Goal: Information Seeking & Learning: Learn about a topic

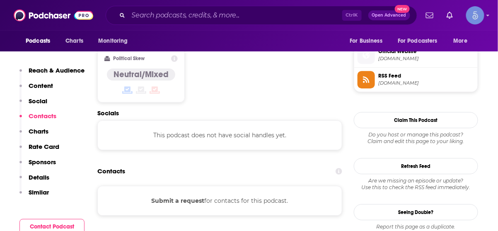
scroll to position [660, 0]
click at [260, 16] on input "Search podcasts, credits, & more..." at bounding box center [235, 15] width 214 height 13
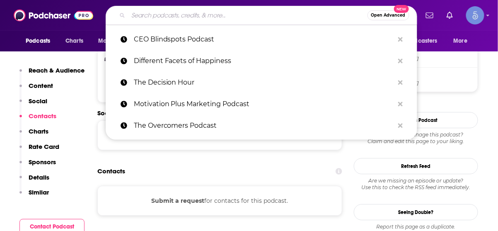
paste input "Expansive CEO"
type input "Expansive CEO"
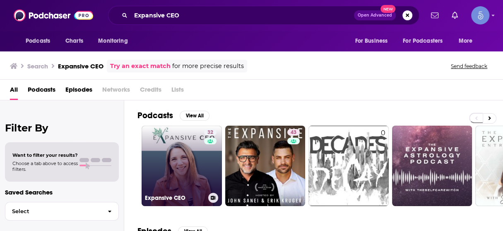
click at [190, 161] on link "32 Expansive CEO" at bounding box center [182, 166] width 80 height 80
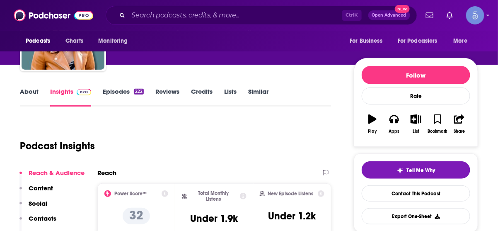
scroll to position [133, 0]
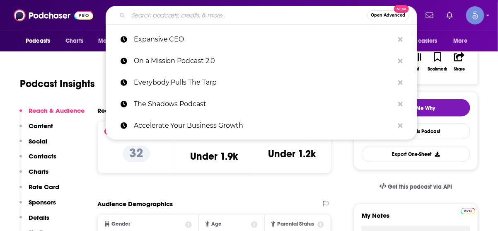
click at [167, 17] on input "Search podcasts, credits, & more..." at bounding box center [247, 15] width 239 height 13
paste input "YES, BRAND with [PERSON_NAME]"
type input "YES, BRAND with [PERSON_NAME]"
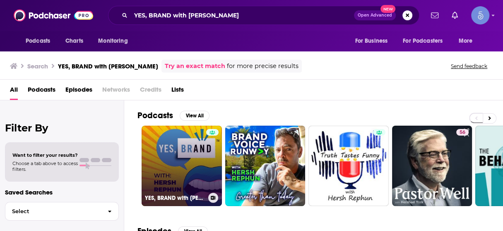
click at [186, 151] on link "YES, BRAND with [PERSON_NAME]" at bounding box center [182, 166] width 80 height 80
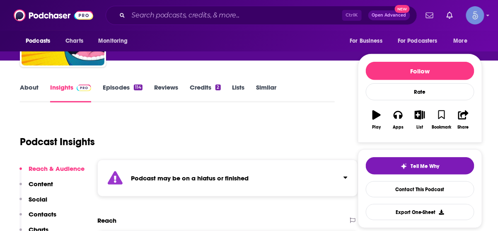
scroll to position [133, 0]
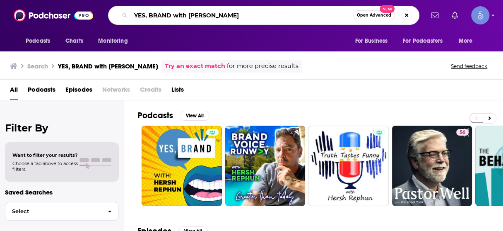
drag, startPoint x: 244, startPoint y: 14, endPoint x: 0, endPoint y: 22, distance: 244.2
click at [0, 22] on div "Podcasts Charts Monitoring YES, BRAND with [PERSON_NAME] Open Advanced New For …" at bounding box center [251, 15] width 503 height 31
paste input "The Business Ownership Podcast"
type input "The Business Ownership Podcast"
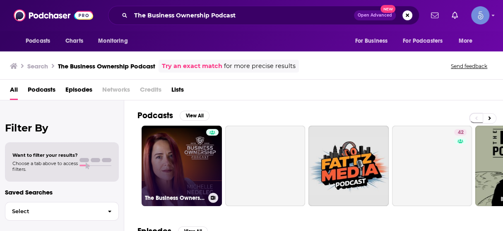
click at [192, 162] on link "The Business Ownership Podcast" at bounding box center [182, 166] width 80 height 80
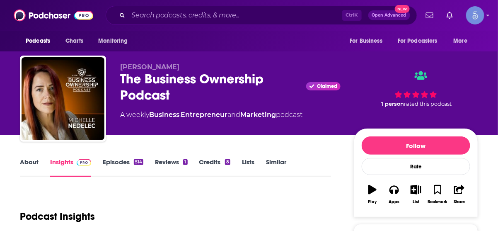
scroll to position [99, 0]
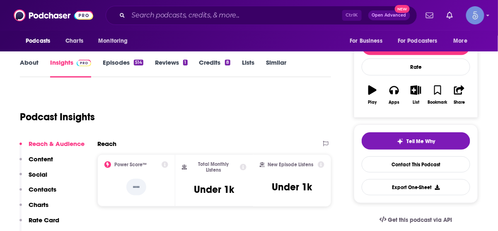
click at [43, 185] on p "Contacts" at bounding box center [43, 189] width 28 height 8
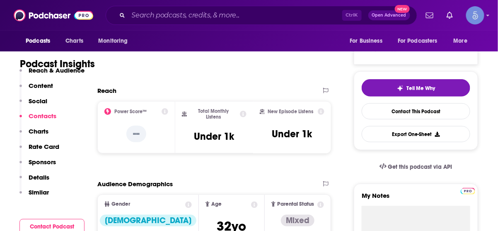
scroll to position [571, 0]
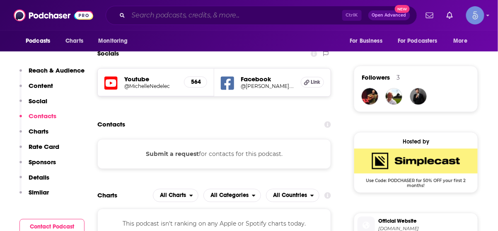
click at [234, 13] on input "Search podcasts, credits, & more..." at bounding box center [235, 15] width 214 height 13
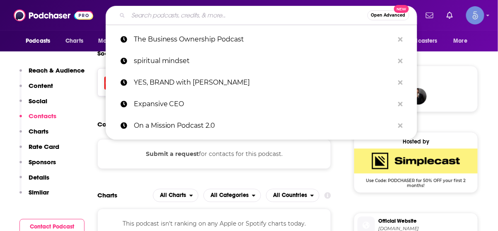
paste input "The Secret Thoughts of CEO's Podcast"
type input "The Secret Thoughts of CEO's Podcast"
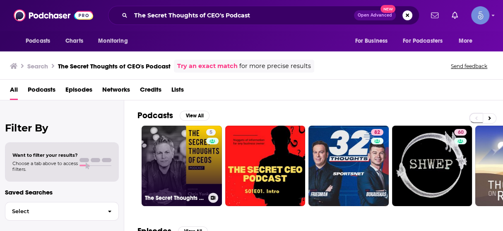
click at [177, 158] on link "5 The Secret Thoughts of CEO's Podcast" at bounding box center [182, 166] width 80 height 80
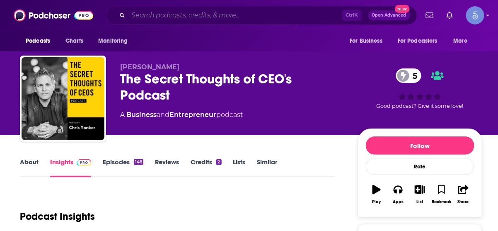
click at [236, 15] on input "Search podcasts, credits, & more..." at bounding box center [235, 15] width 214 height 13
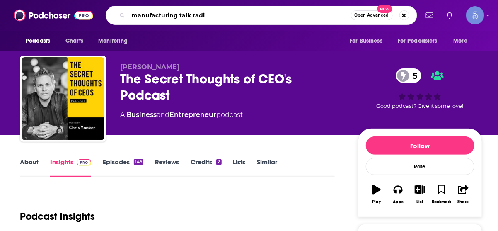
type input "manufacturing talk radio"
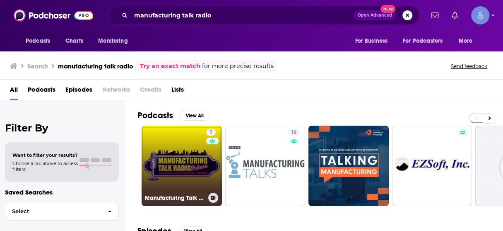
click at [184, 147] on link "7 Manufacturing Talk Radio" at bounding box center [182, 166] width 80 height 80
